Goal: Information Seeking & Learning: Learn about a topic

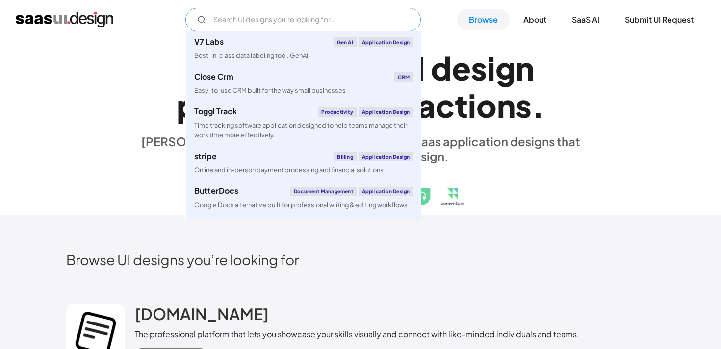
click at [302, 26] on input "Email Form" at bounding box center [302, 20] width 235 height 24
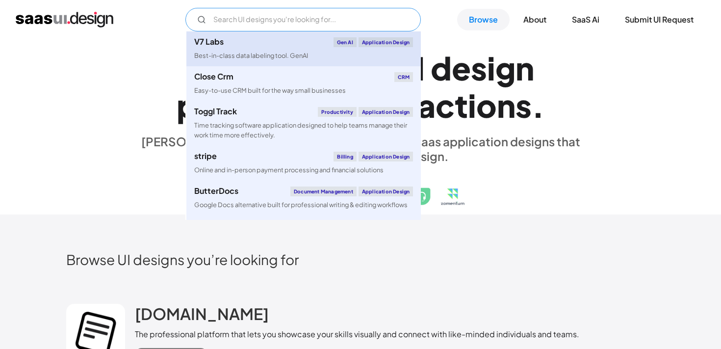
click at [284, 46] on div "V7 Labs Gen AI Application Design" at bounding box center [303, 42] width 219 height 10
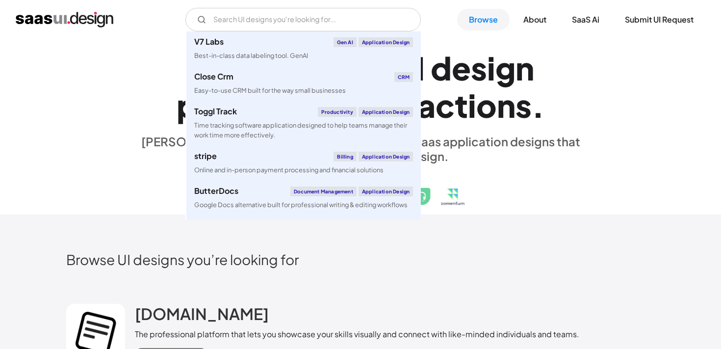
click at [111, 91] on div "E x p l o r e S a a S U I d e s i g n p a t t e r n s & i n t e r a c t i o n s…" at bounding box center [360, 127] width 588 height 176
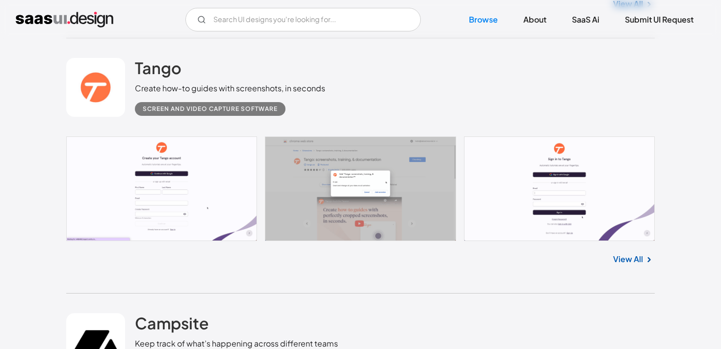
scroll to position [1515, 0]
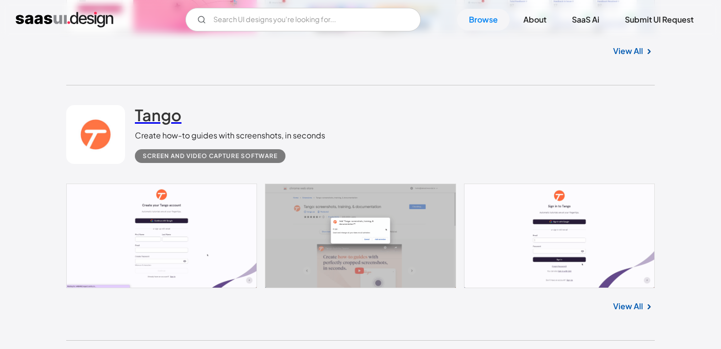
click at [159, 112] on h2 "Tango" at bounding box center [158, 115] width 47 height 20
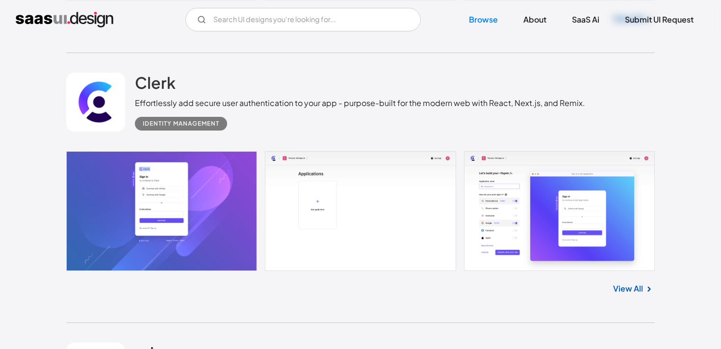
scroll to position [2065, 0]
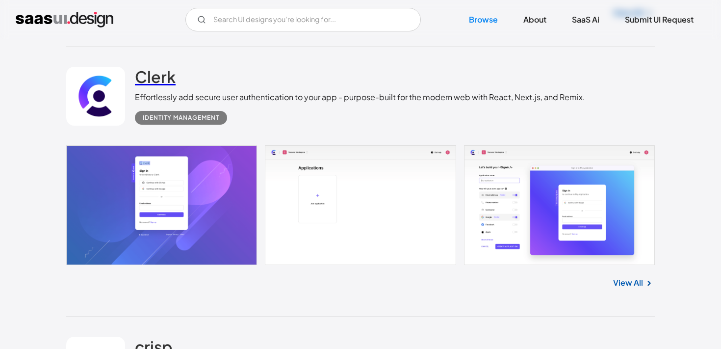
click at [157, 81] on h2 "Clerk" at bounding box center [155, 77] width 41 height 20
click at [481, 18] on link "Browse" at bounding box center [483, 20] width 52 height 22
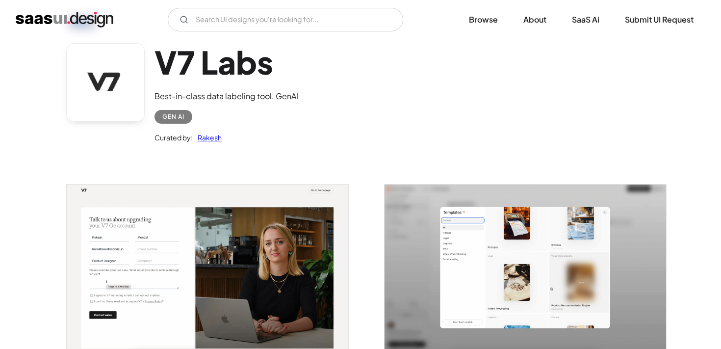
scroll to position [59, 0]
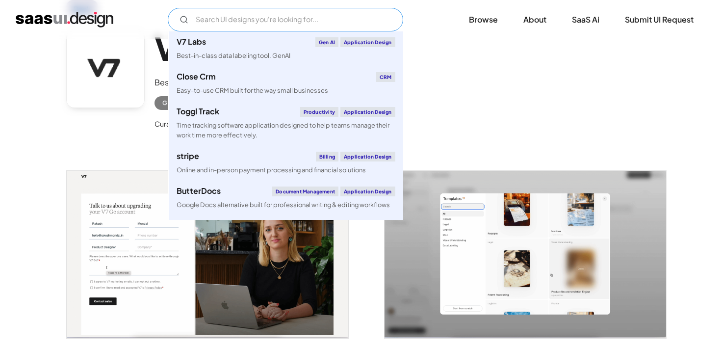
click at [298, 14] on input "Email Form" at bounding box center [285, 20] width 235 height 24
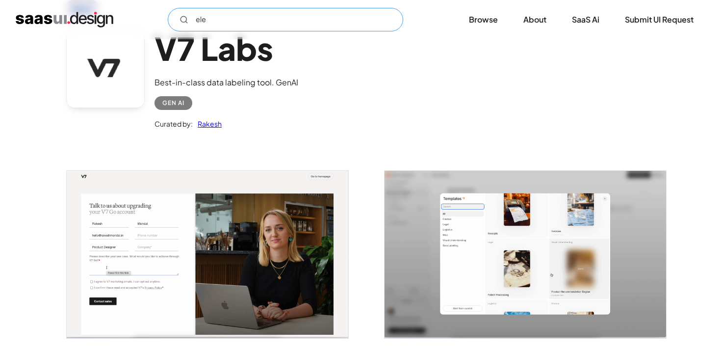
type input "elev"
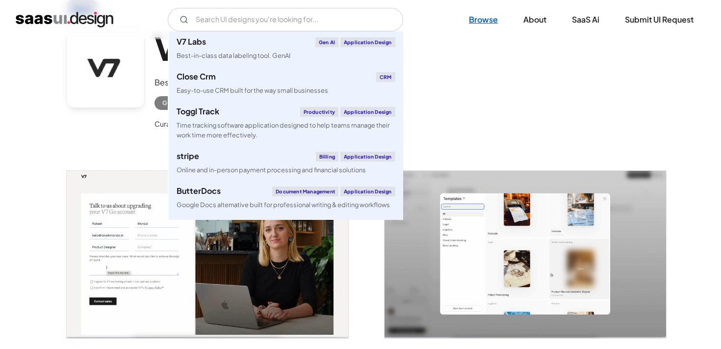
click at [491, 19] on link "Browse" at bounding box center [483, 20] width 52 height 22
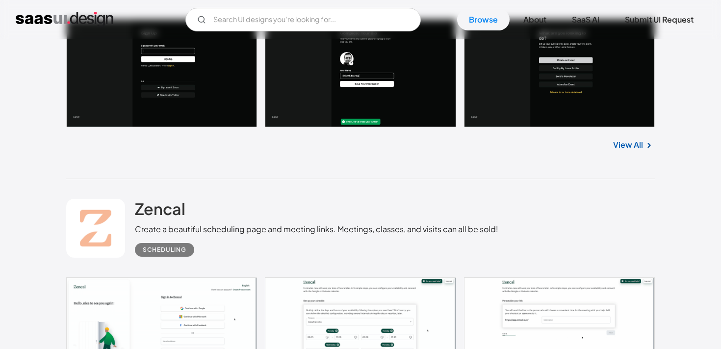
scroll to position [808, 0]
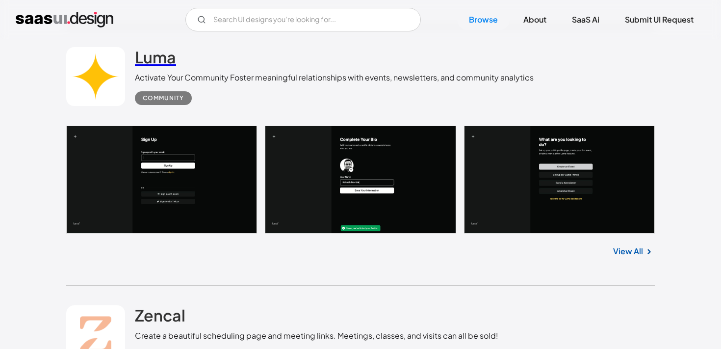
click at [152, 57] on h2 "Luma" at bounding box center [155, 57] width 41 height 20
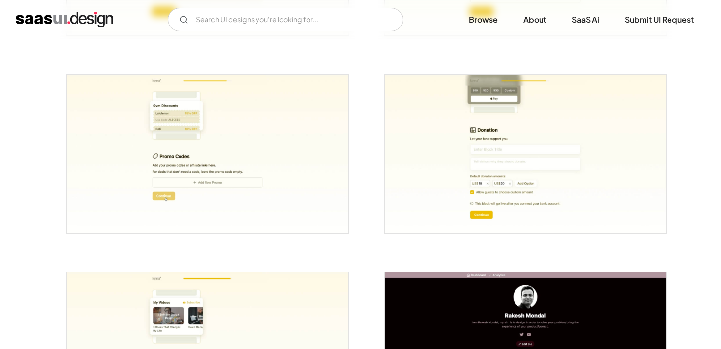
scroll to position [1338, 0]
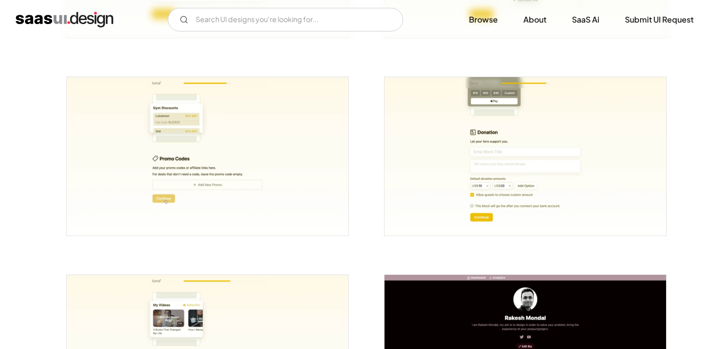
click at [264, 165] on img "open lightbox" at bounding box center [207, 156] width 281 height 158
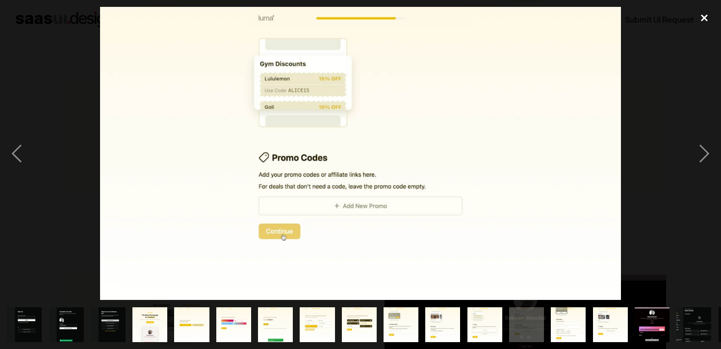
click at [702, 26] on div "close lightbox" at bounding box center [704, 18] width 33 height 22
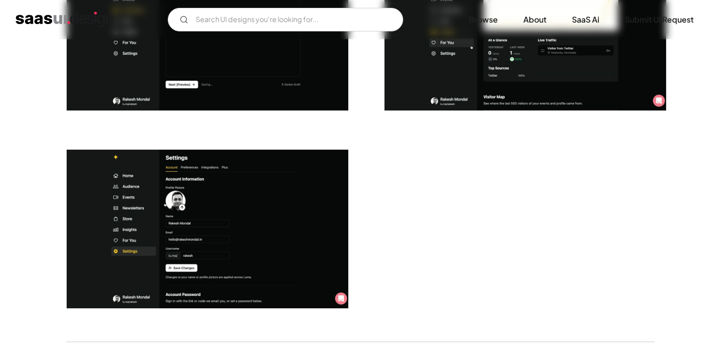
scroll to position [2433, 0]
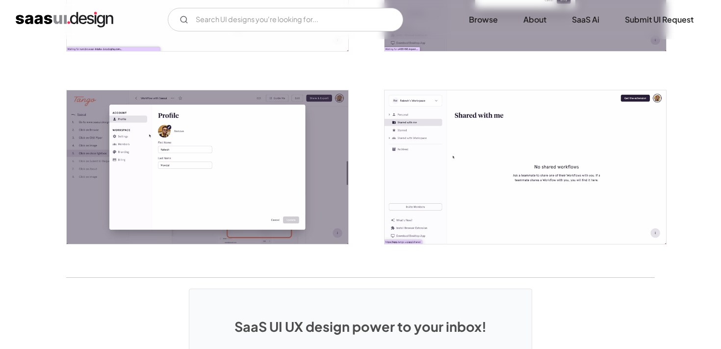
scroll to position [2248, 0]
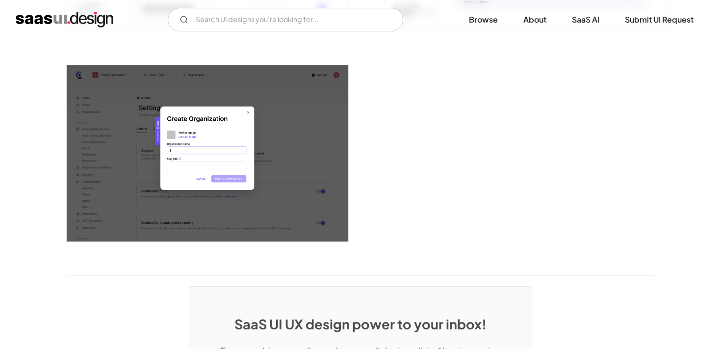
scroll to position [2442, 0]
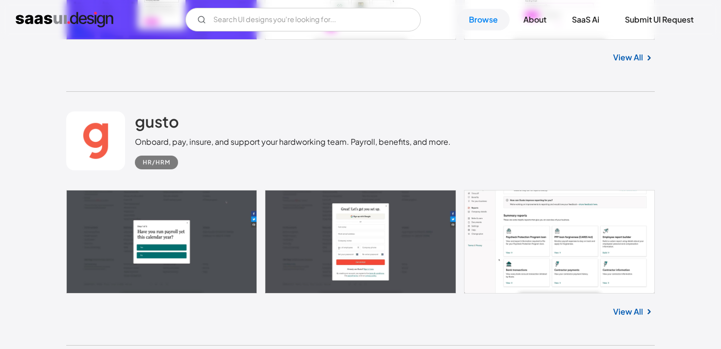
scroll to position [3356, 0]
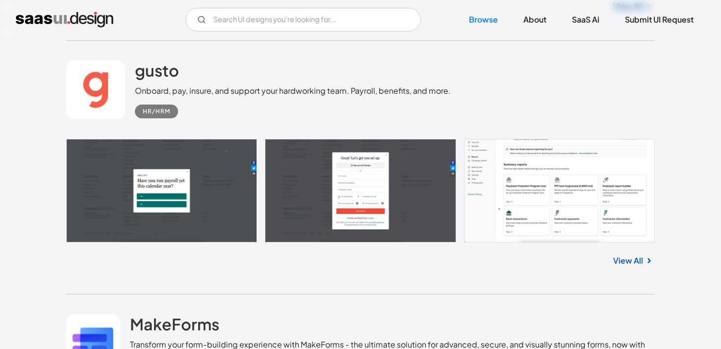
click at [499, 171] on link at bounding box center [360, 190] width 588 height 103
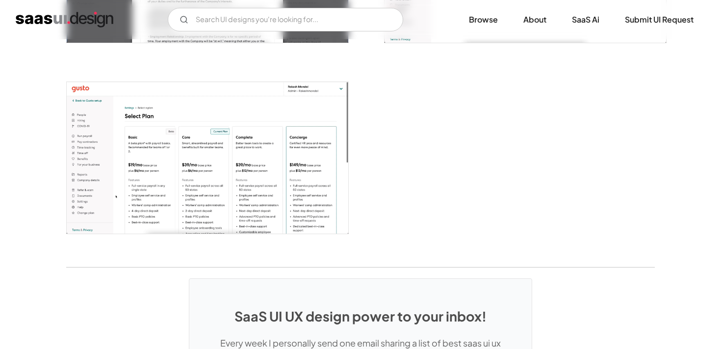
scroll to position [2428, 0]
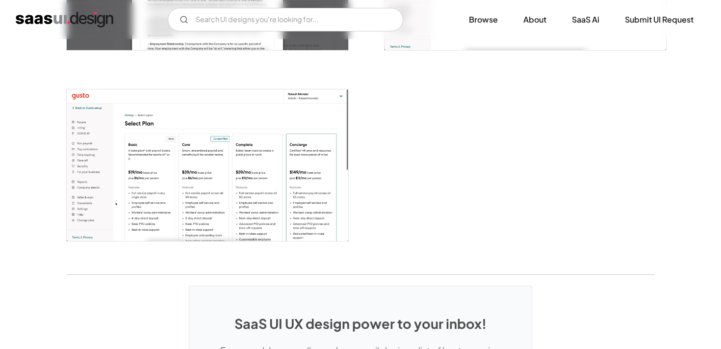
click at [244, 136] on img "open lightbox" at bounding box center [207, 165] width 281 height 152
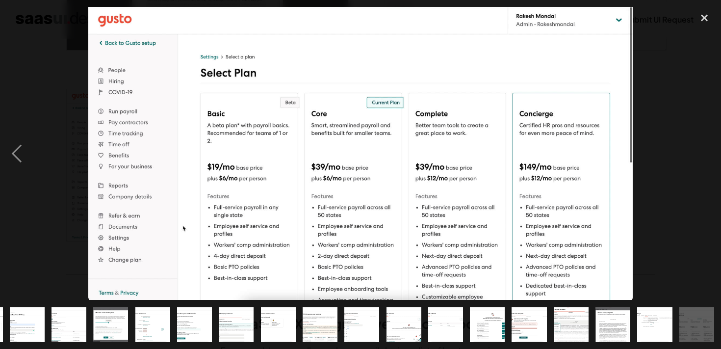
scroll to position [0, 332]
click at [460, 225] on img at bounding box center [360, 153] width 544 height 293
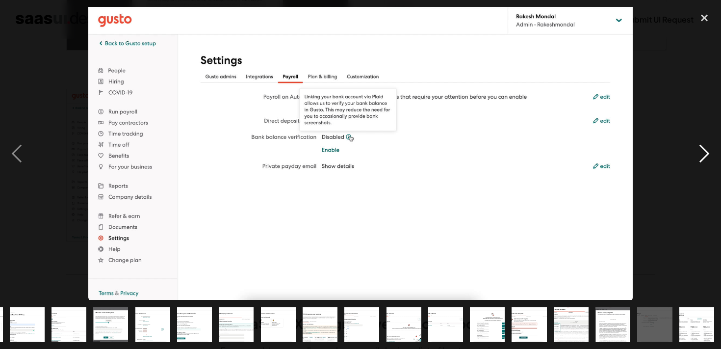
click at [701, 151] on div "next image" at bounding box center [704, 153] width 33 height 293
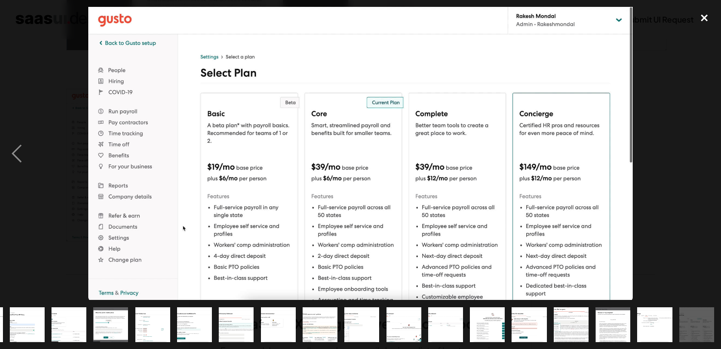
click at [707, 17] on div "close lightbox" at bounding box center [704, 18] width 33 height 22
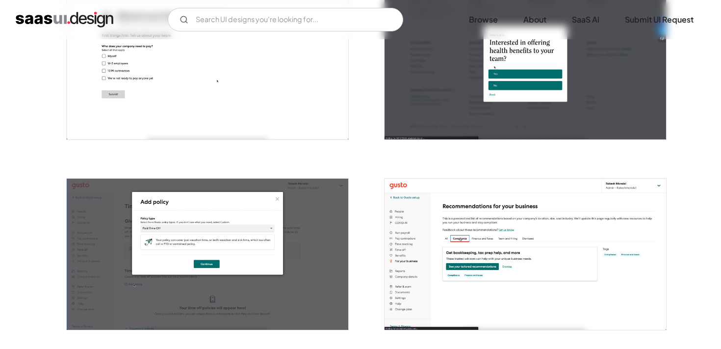
scroll to position [796, 0]
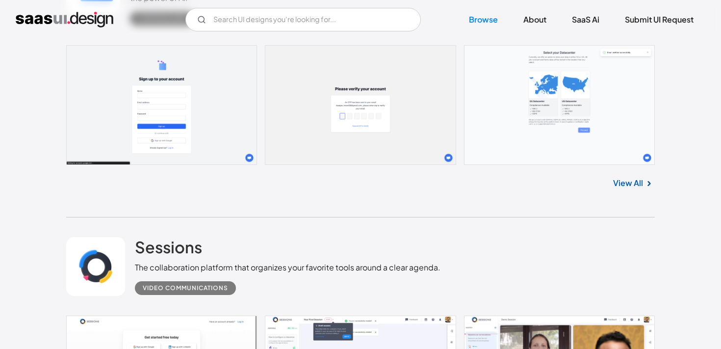
scroll to position [3715, 0]
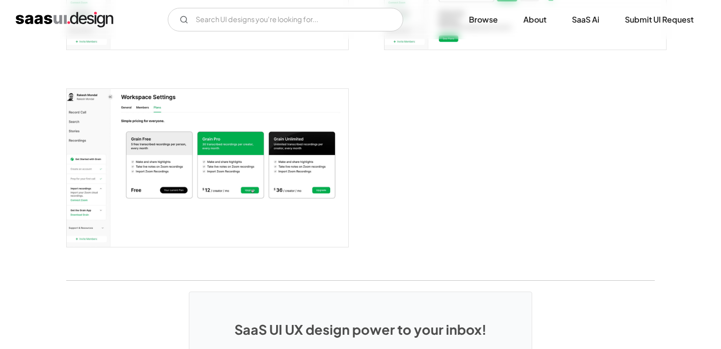
scroll to position [1320, 0]
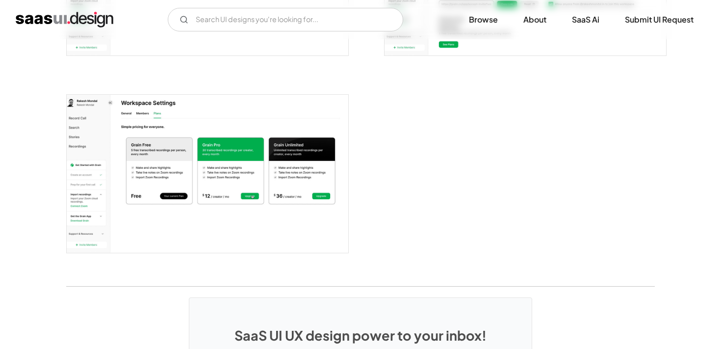
click at [201, 126] on img "open lightbox" at bounding box center [207, 174] width 281 height 158
